Goal: Information Seeking & Learning: Learn about a topic

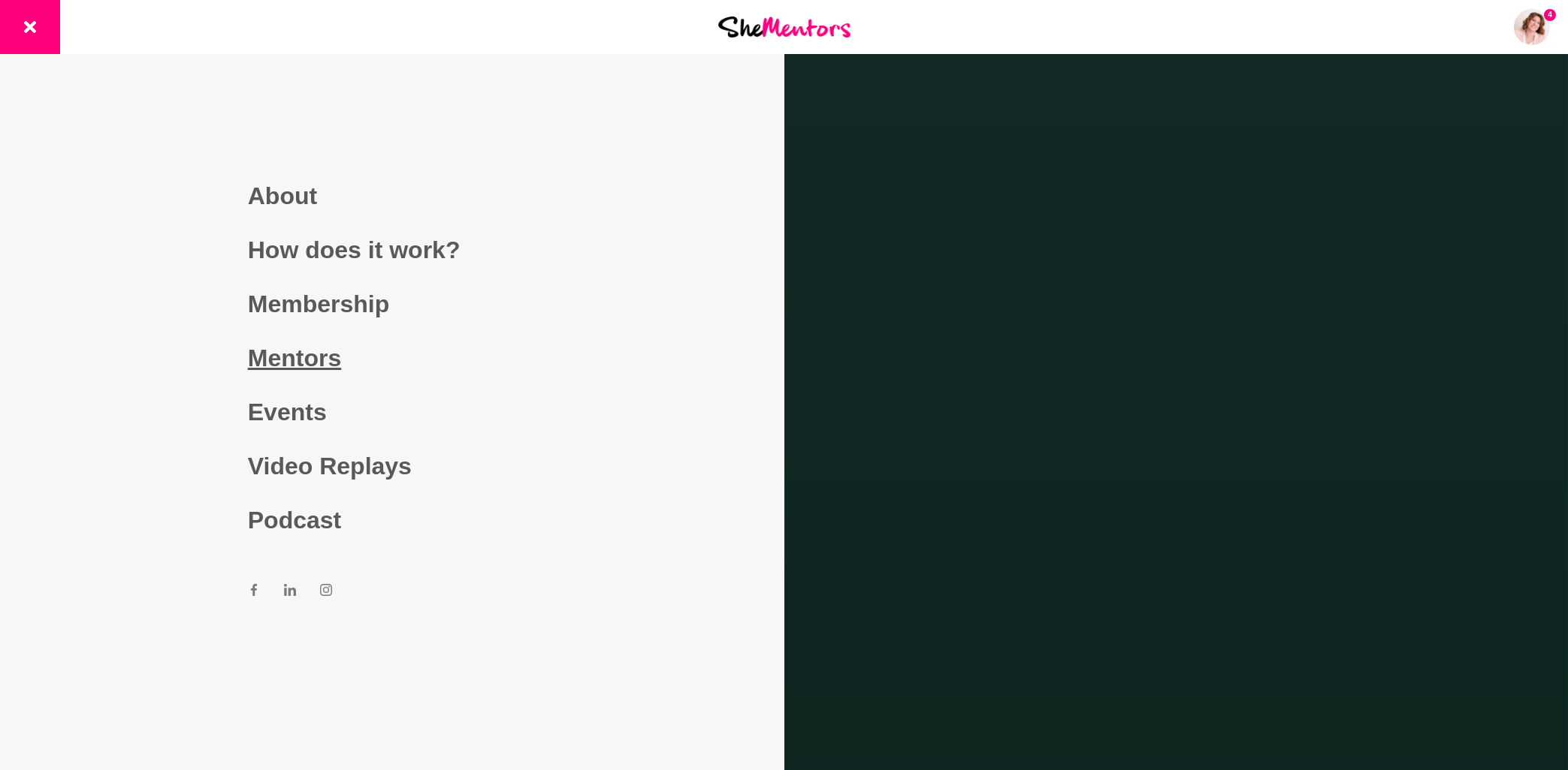
click at [301, 354] on link "Mentors" at bounding box center [391, 358] width 288 height 54
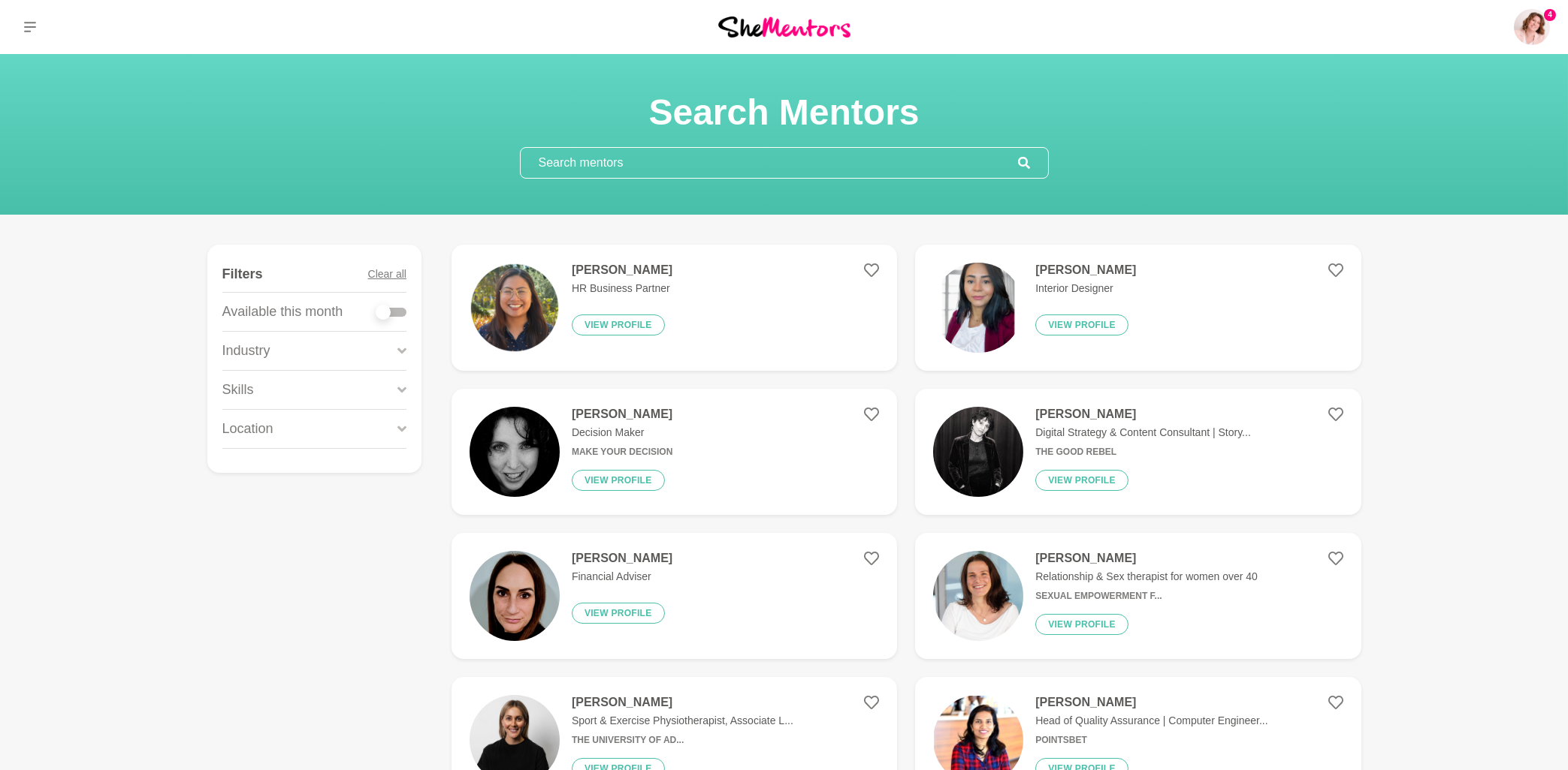
click at [639, 167] on input "text" at bounding box center [769, 163] width 498 height 30
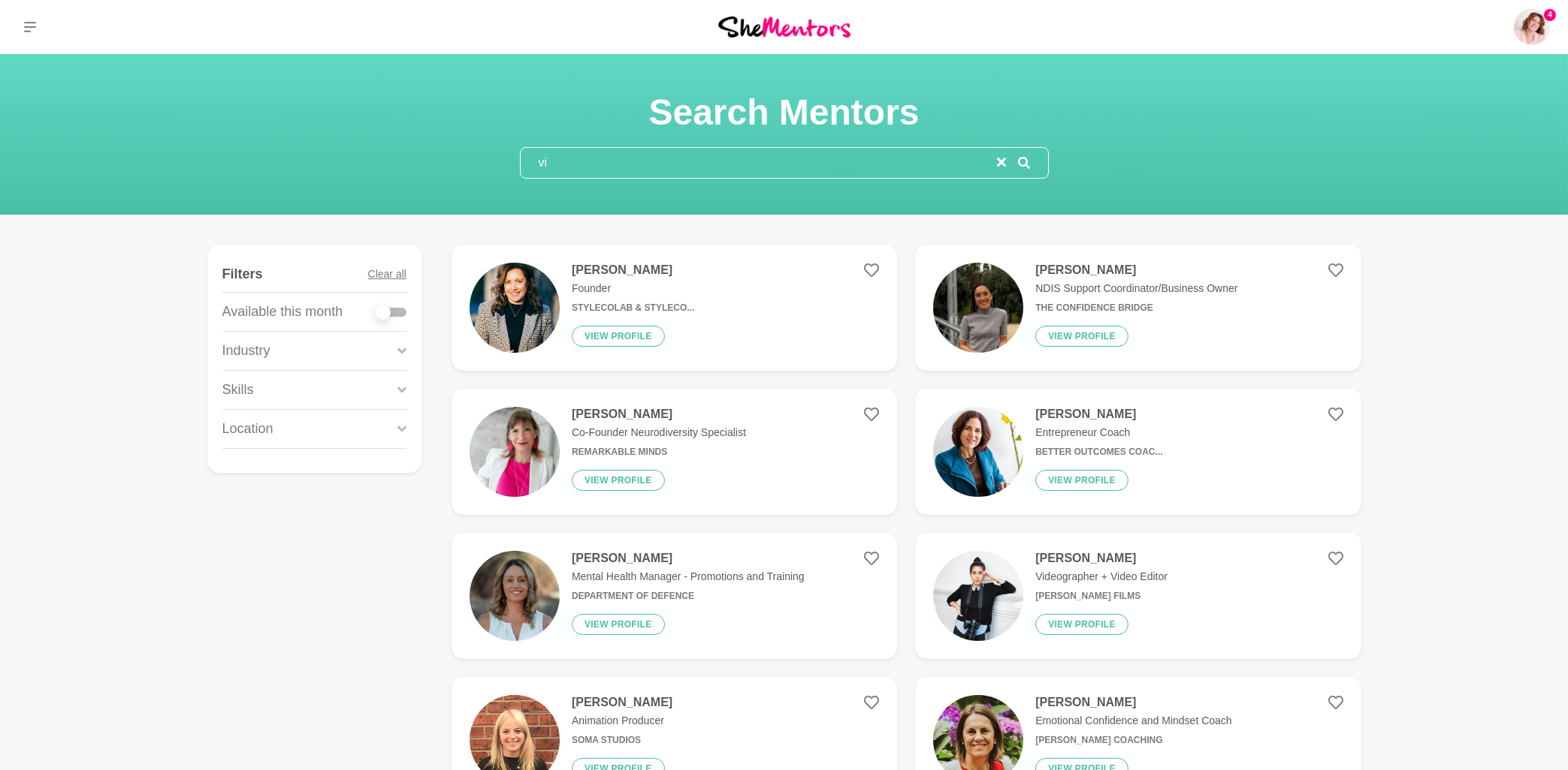
type input "vi"
click at [1069, 410] on h4 "[PERSON_NAME]" at bounding box center [1098, 414] width 127 height 15
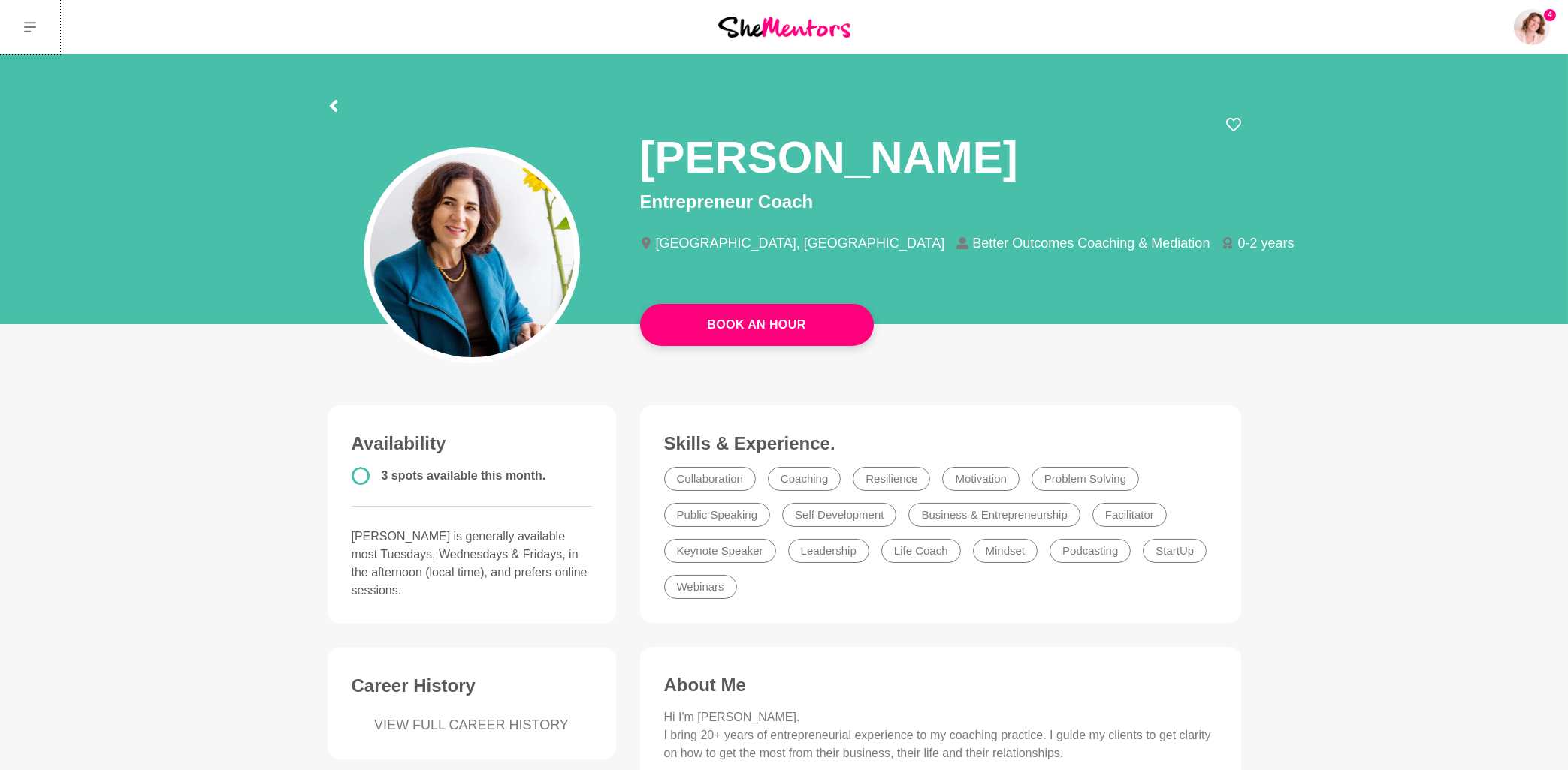
click at [43, 28] on button at bounding box center [30, 27] width 60 height 54
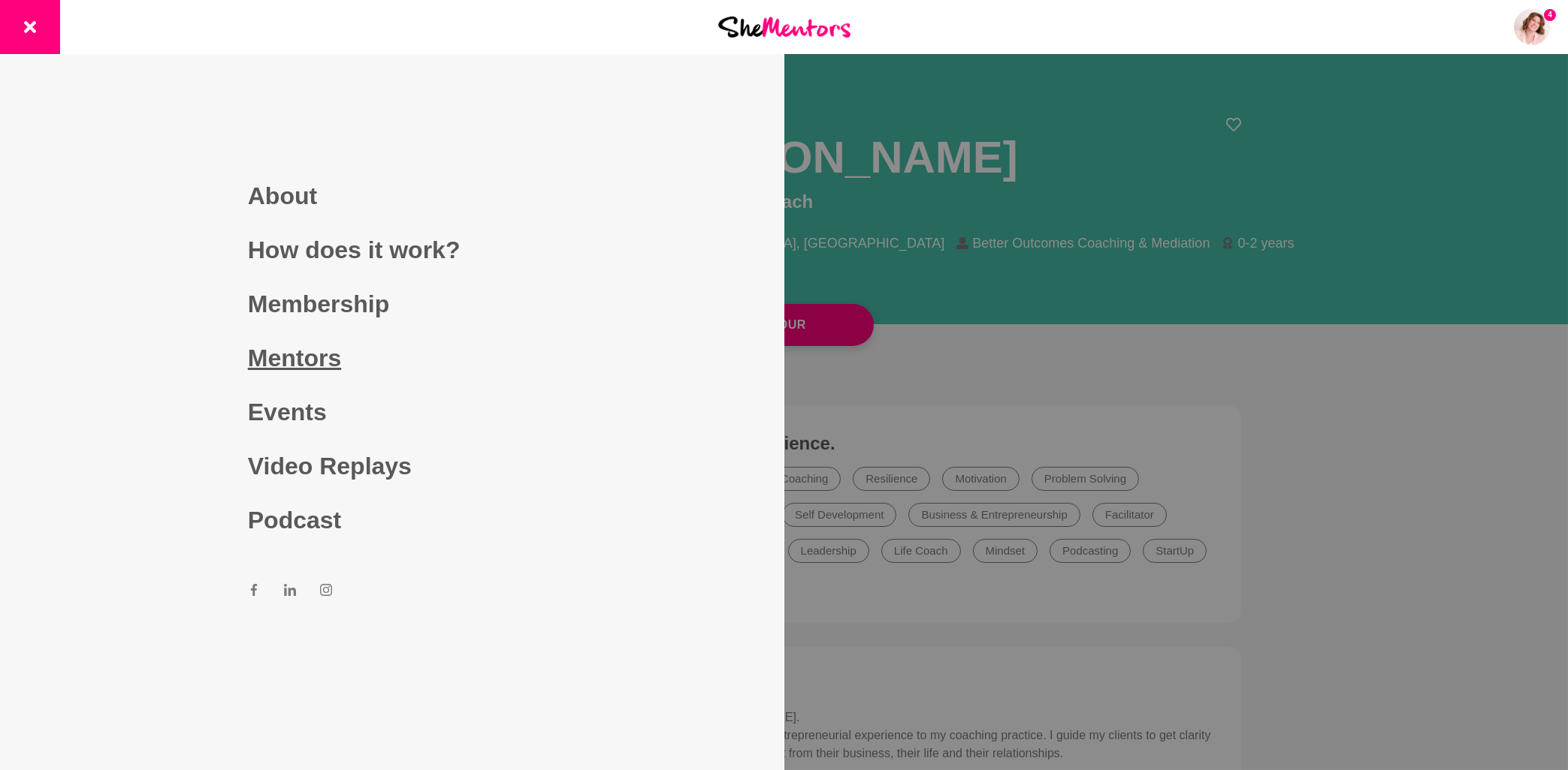
click at [311, 360] on link "Mentors" at bounding box center [391, 358] width 288 height 54
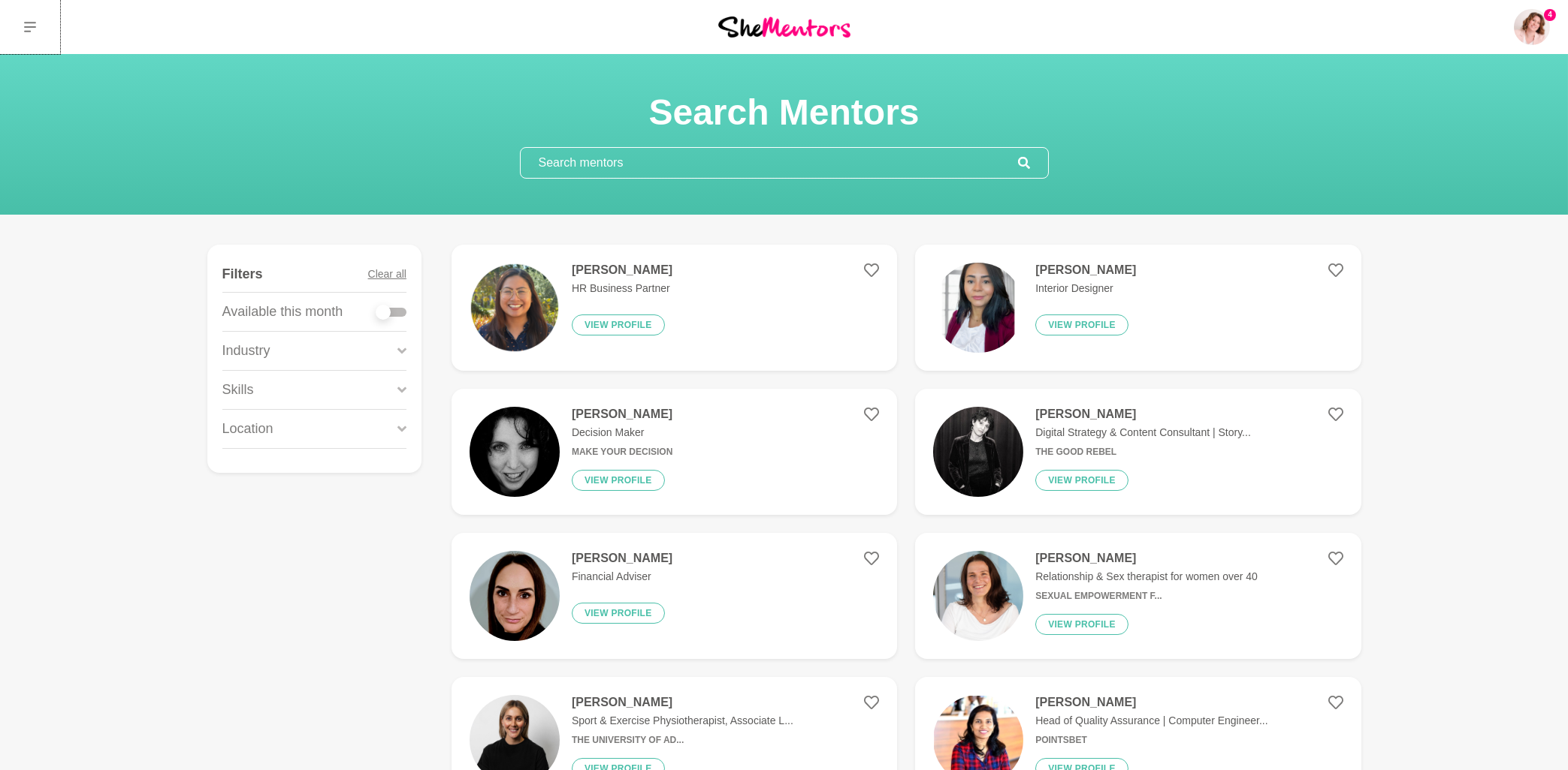
click at [46, 22] on button at bounding box center [30, 27] width 60 height 54
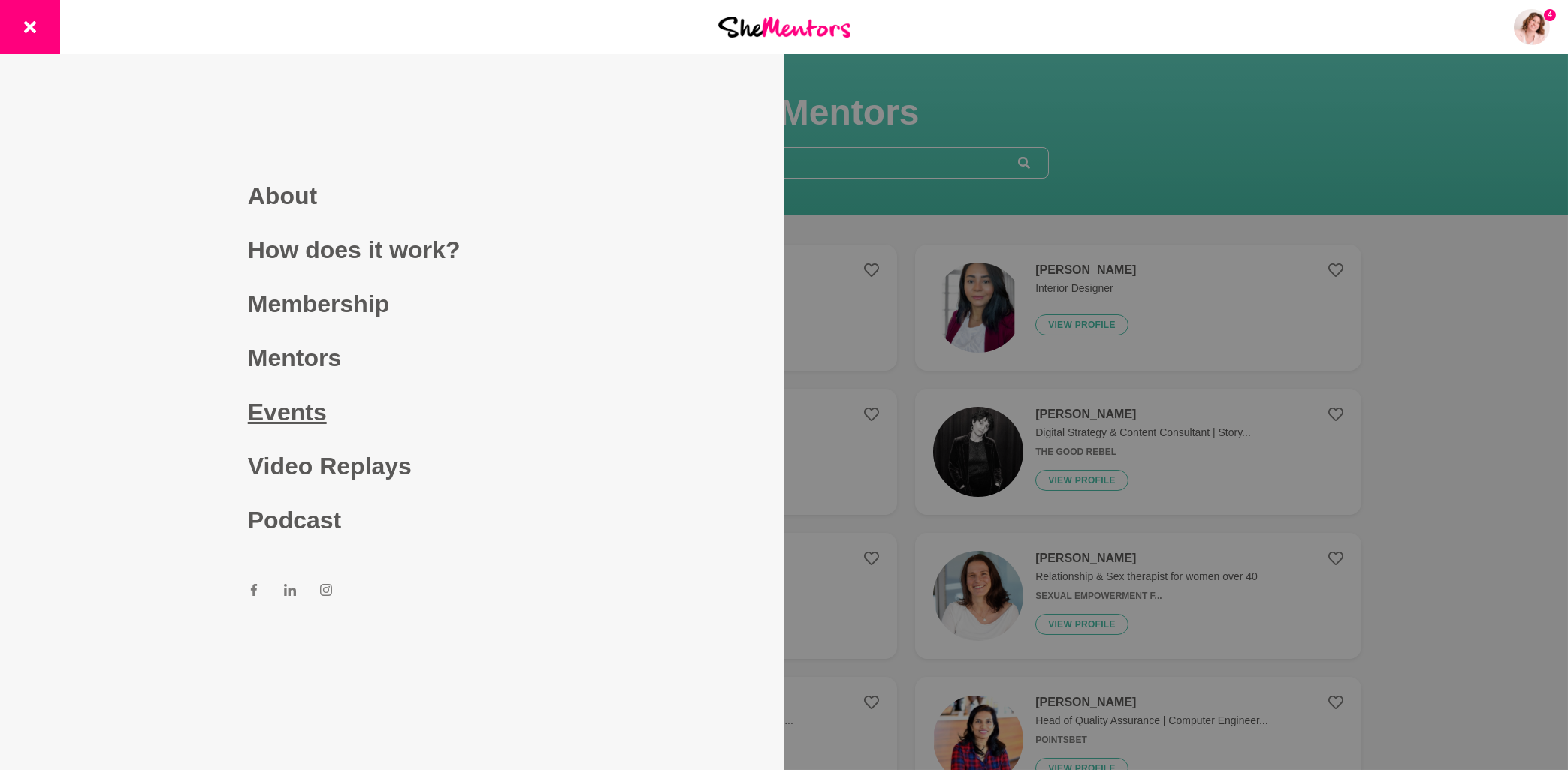
click at [313, 404] on link "Events" at bounding box center [391, 412] width 288 height 54
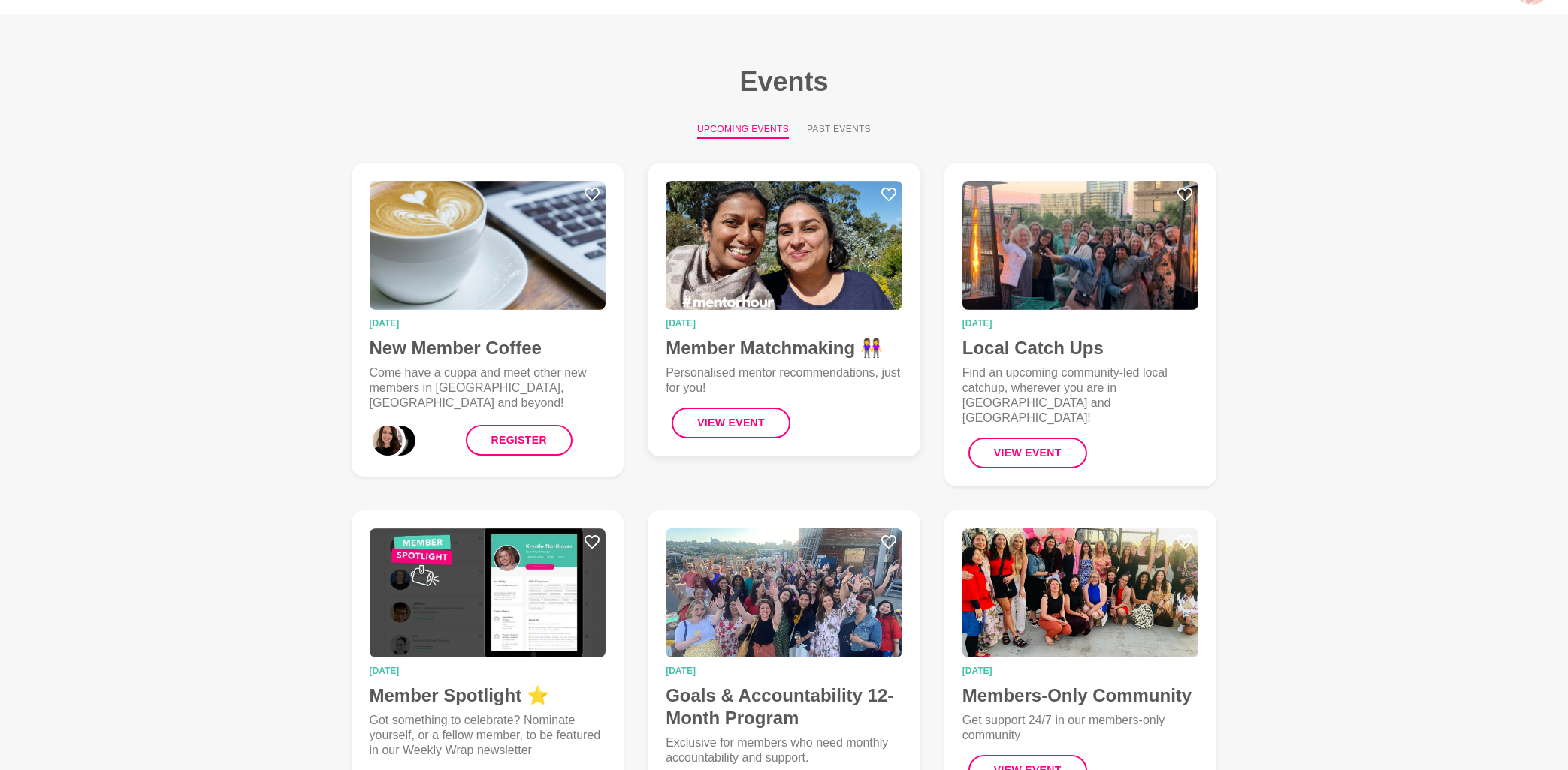
scroll to position [80, 0]
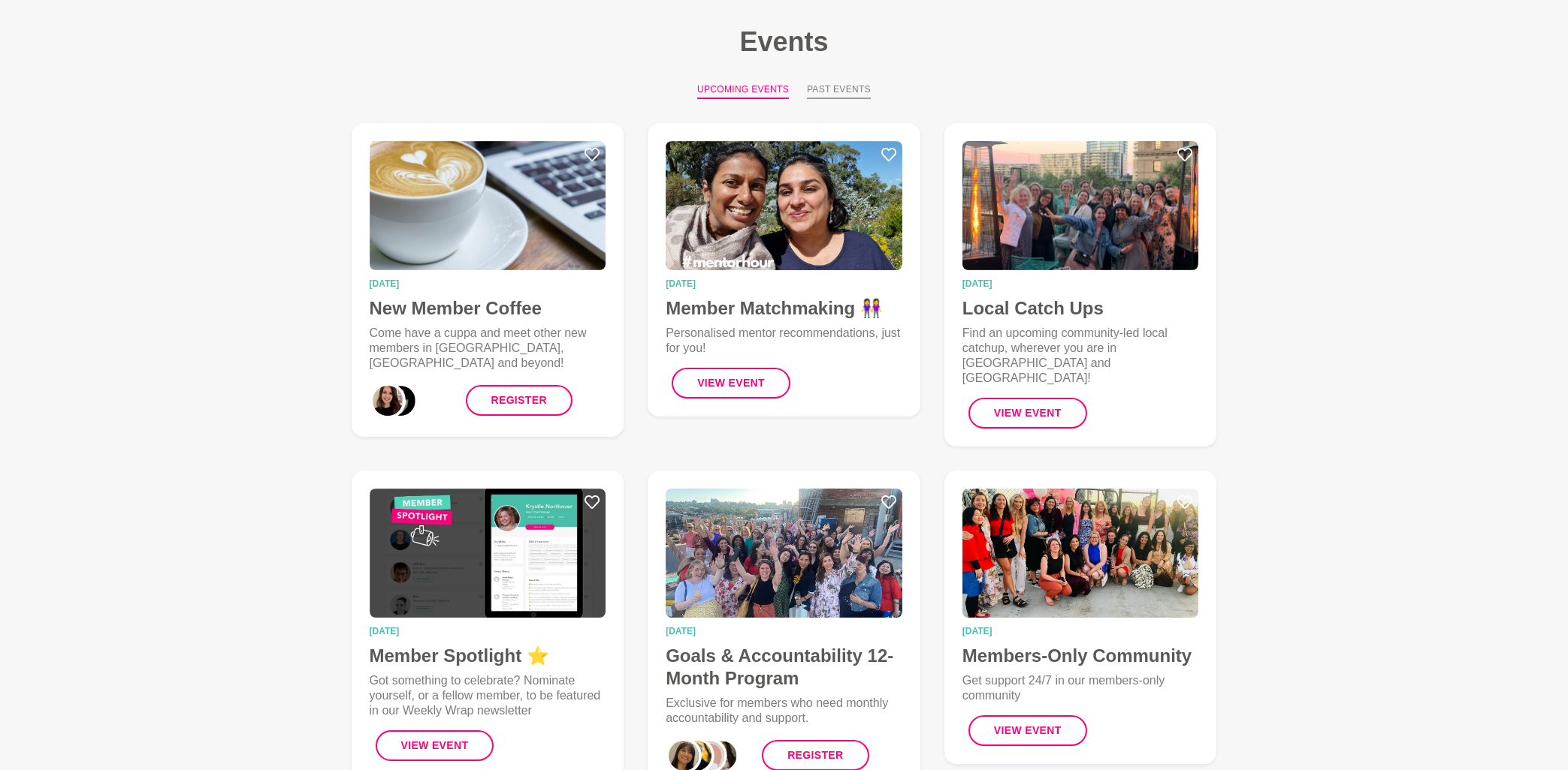
click at [843, 89] on button "Past Events" at bounding box center [839, 90] width 64 height 16
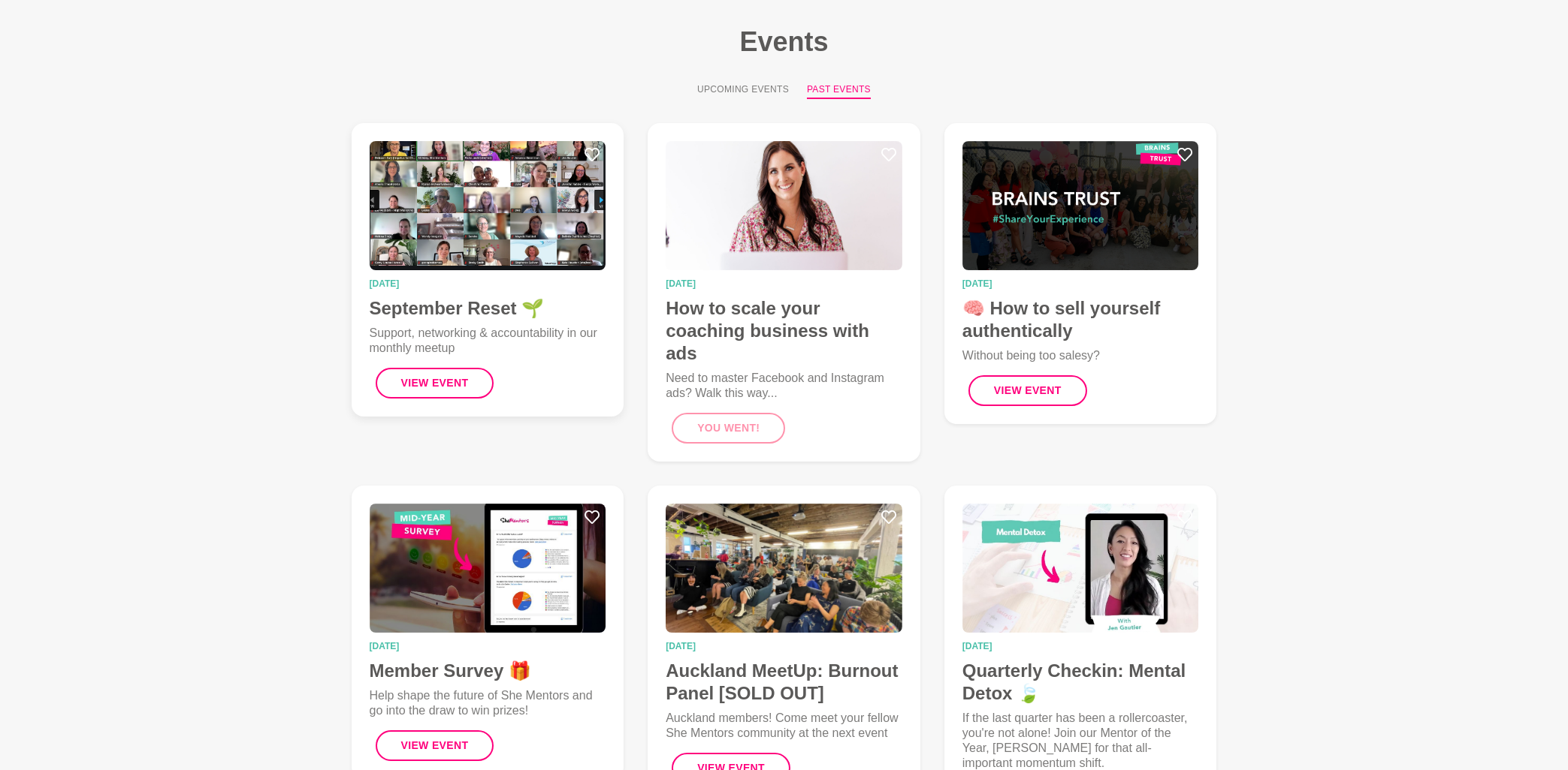
click at [450, 188] on img at bounding box center [488, 206] width 237 height 129
